Goal: Task Accomplishment & Management: Use online tool/utility

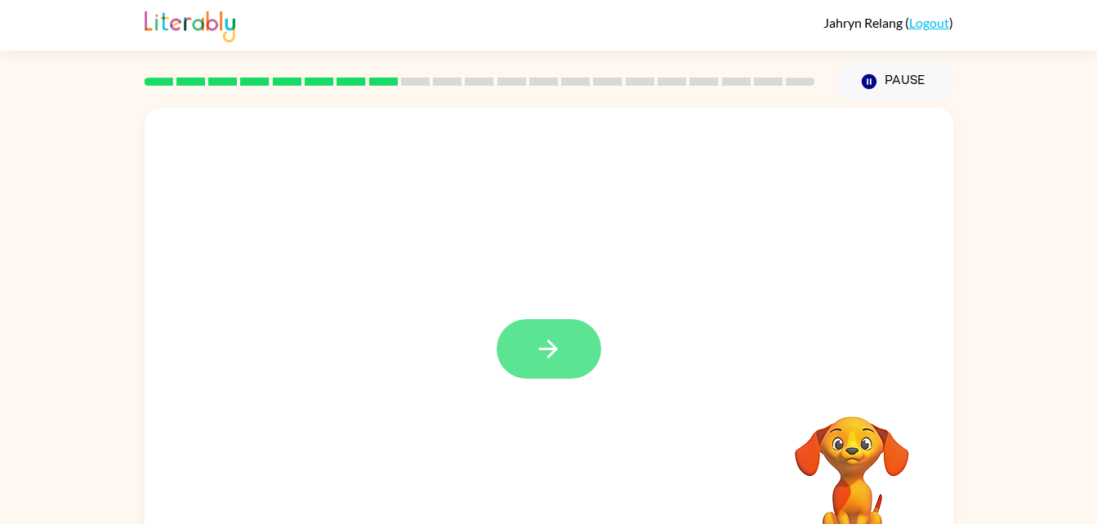
click at [533, 341] on button "button" at bounding box center [548, 349] width 105 height 60
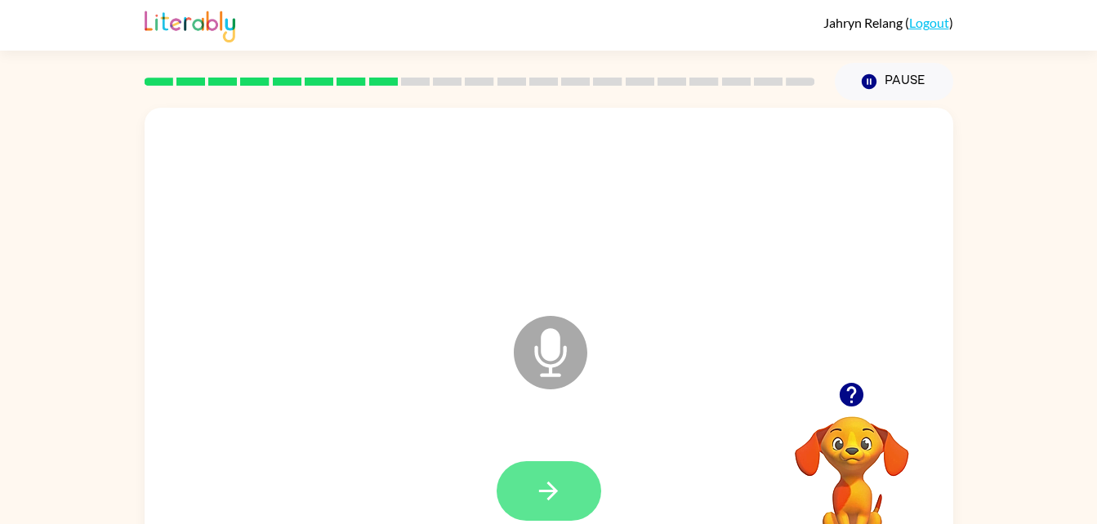
click at [550, 513] on button "button" at bounding box center [548, 491] width 105 height 60
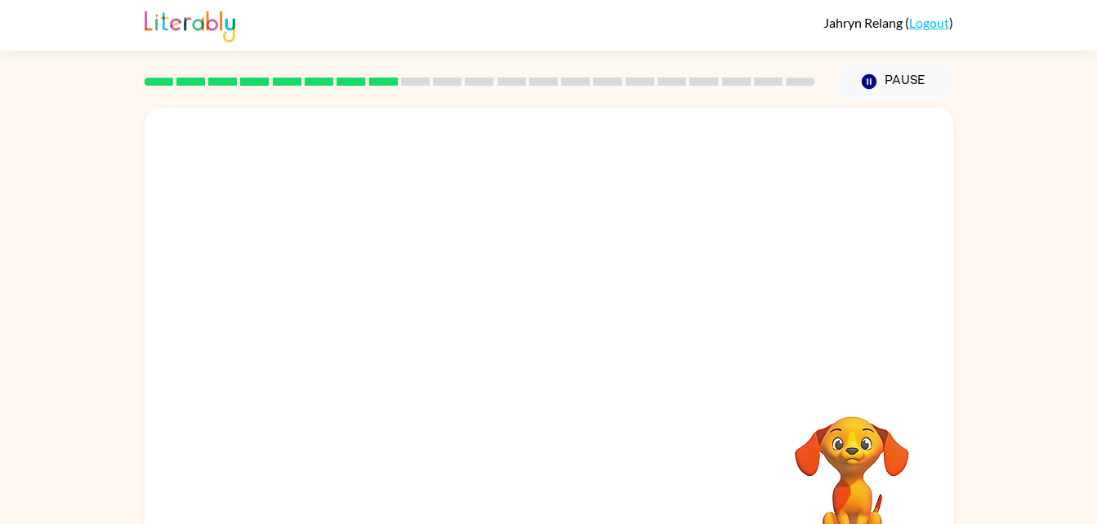
scroll to position [50, 0]
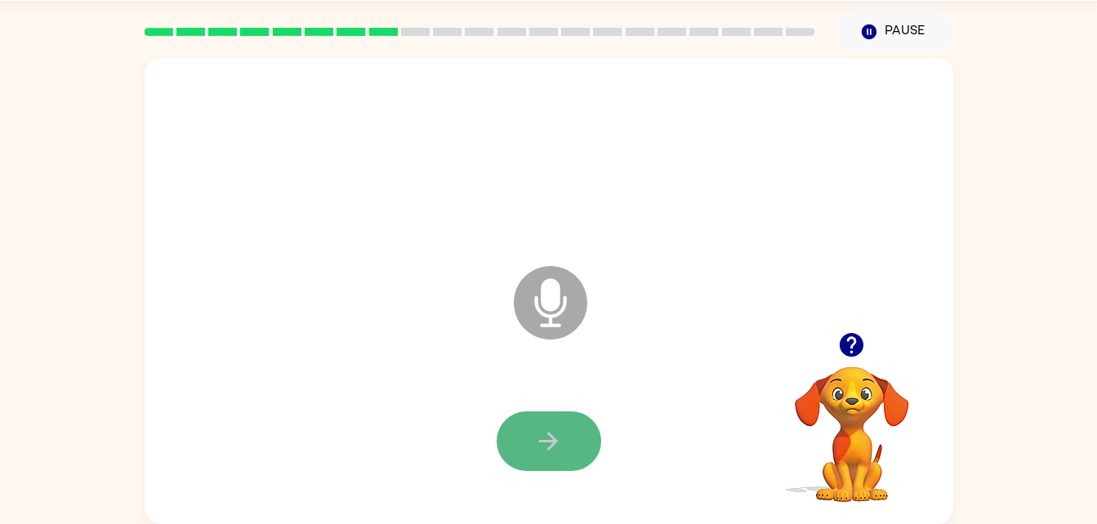
click at [572, 448] on button "button" at bounding box center [548, 442] width 105 height 60
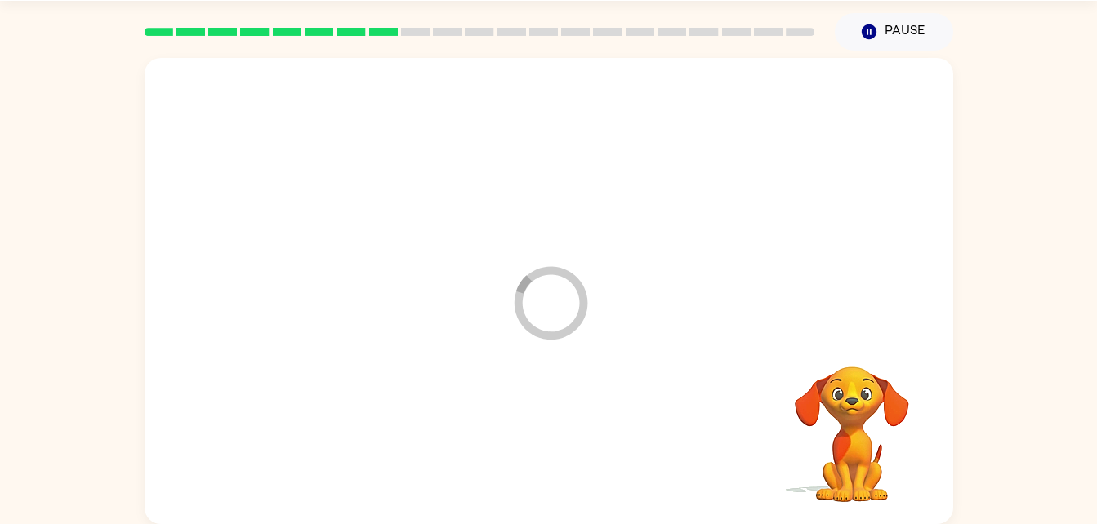
click at [870, 135] on div at bounding box center [549, 158] width 776 height 134
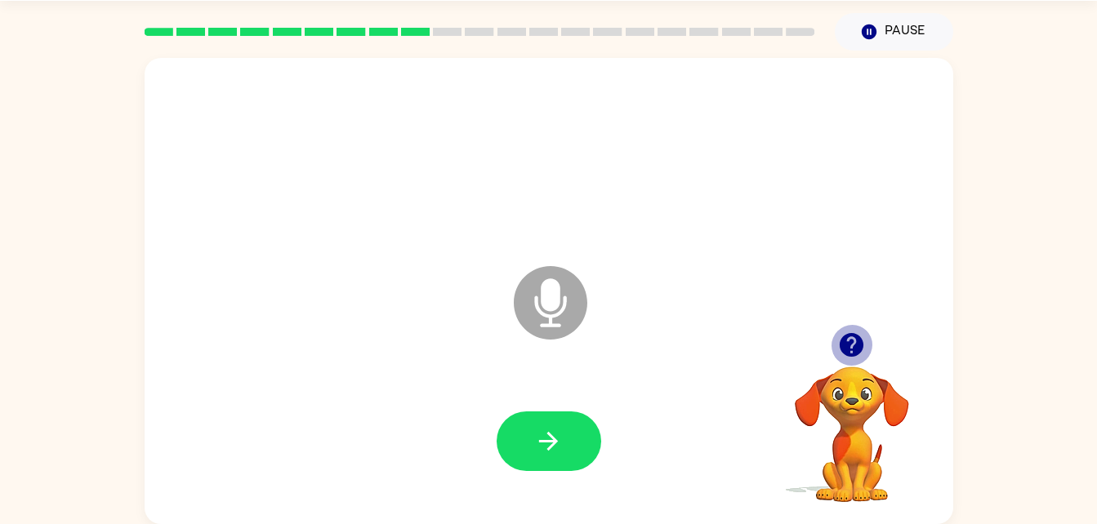
click at [839, 345] on icon "button" at bounding box center [851, 345] width 24 height 24
drag, startPoint x: 839, startPoint y: 345, endPoint x: 743, endPoint y: 346, distance: 96.4
click at [743, 346] on icon "Microphone The Microphone is here when it is your turn to talk" at bounding box center [632, 323] width 245 height 122
click at [844, 332] on icon "button" at bounding box center [851, 345] width 29 height 29
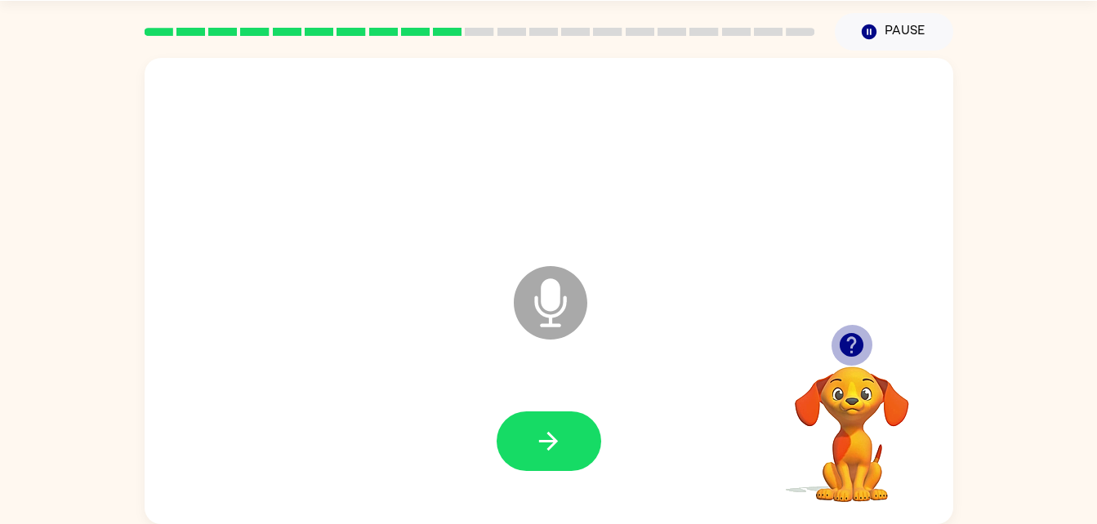
click at [844, 332] on icon "button" at bounding box center [851, 345] width 29 height 29
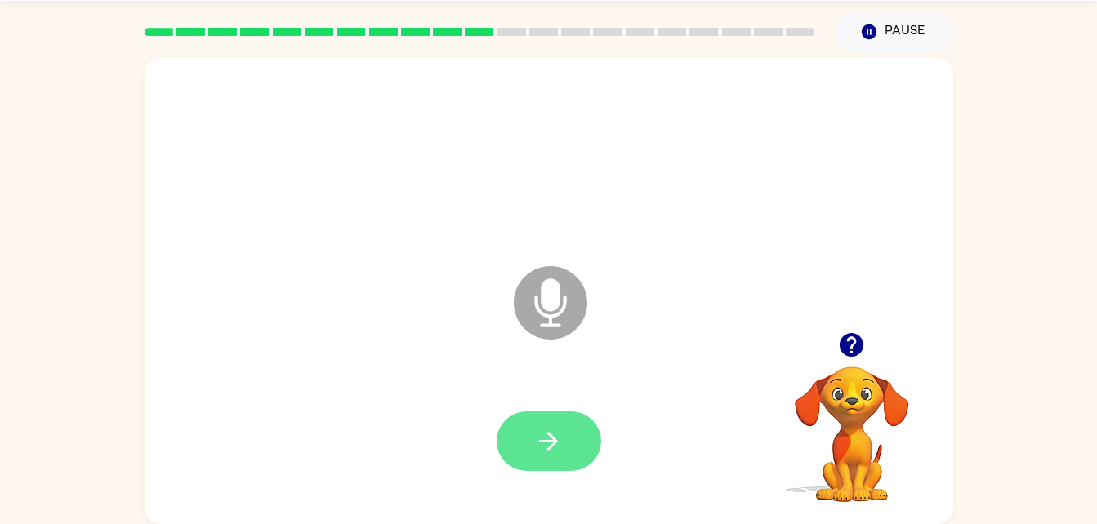
click at [577, 447] on button "button" at bounding box center [548, 442] width 105 height 60
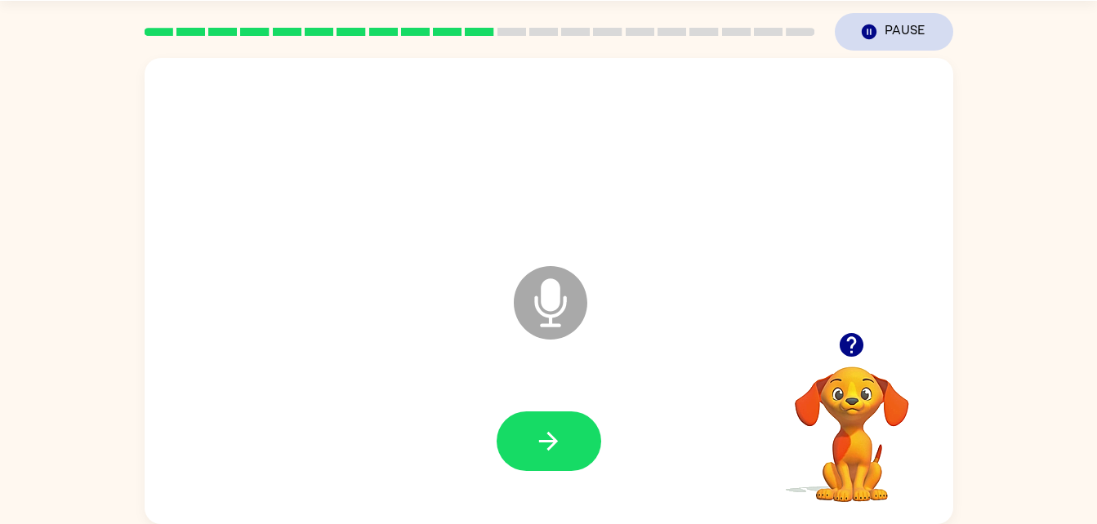
click at [916, 34] on button "Pause Pause" at bounding box center [894, 32] width 118 height 38
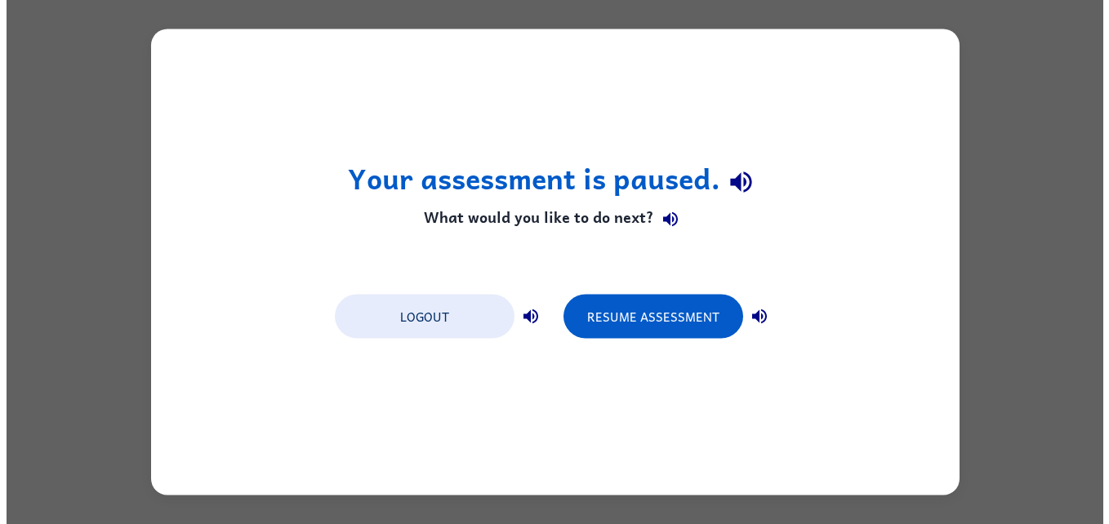
scroll to position [0, 0]
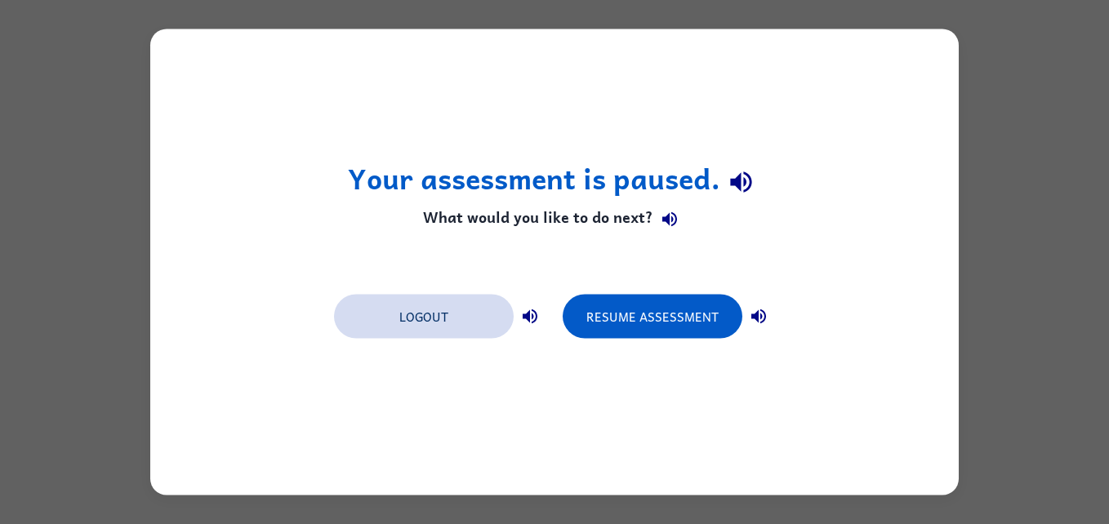
click at [470, 309] on button "Logout" at bounding box center [424, 317] width 180 height 44
